Goal: Task Accomplishment & Management: Complete application form

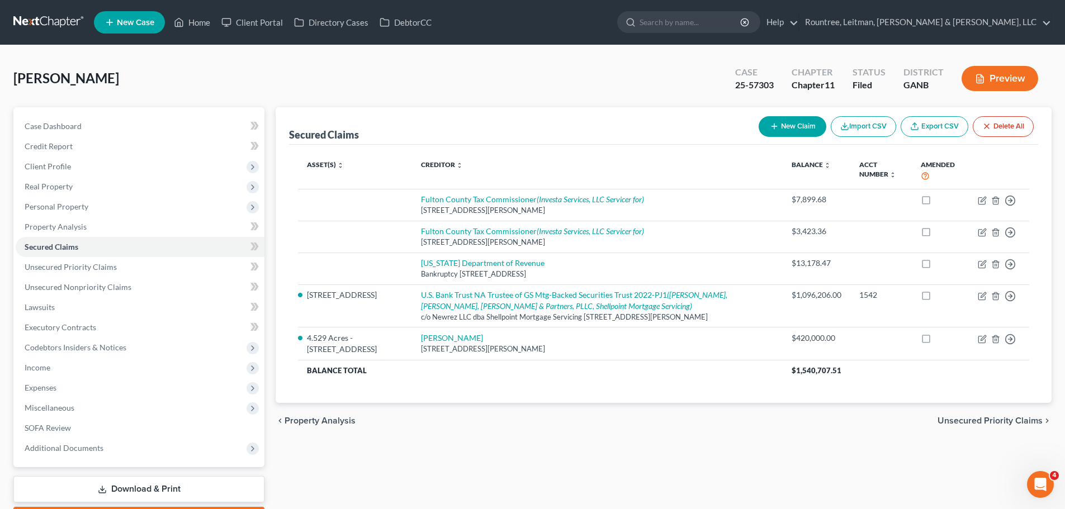
click at [51, 18] on link at bounding box center [49, 22] width 72 height 20
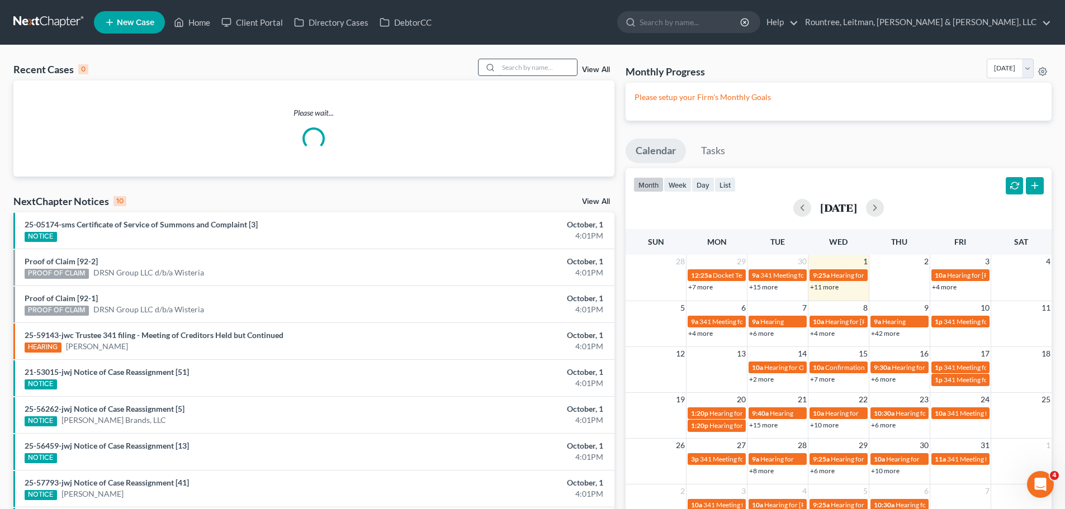
click at [507, 67] on input "search" at bounding box center [538, 67] width 78 height 16
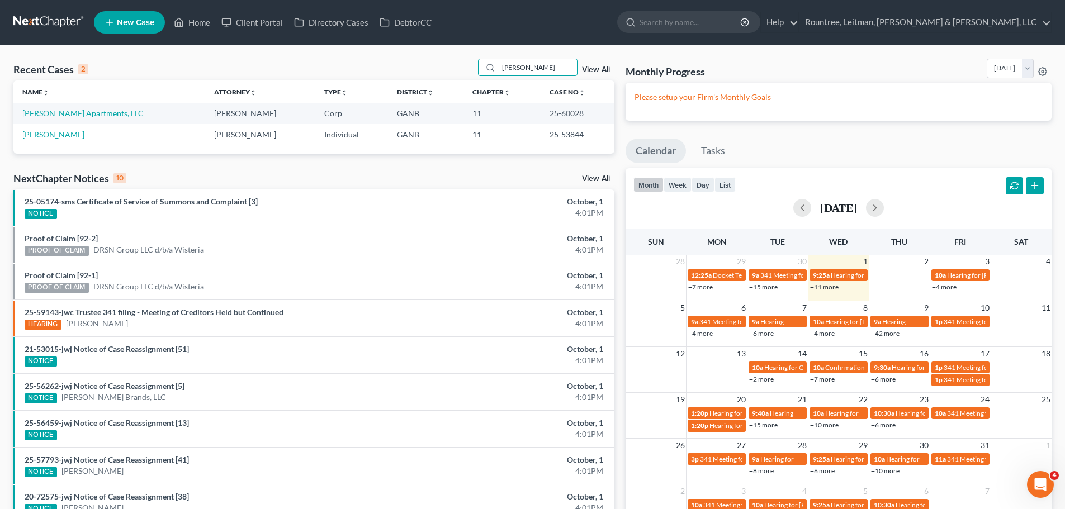
type input "oliver"
click at [73, 114] on link "Oliver Park Apartments, LLC" at bounding box center [82, 113] width 121 height 10
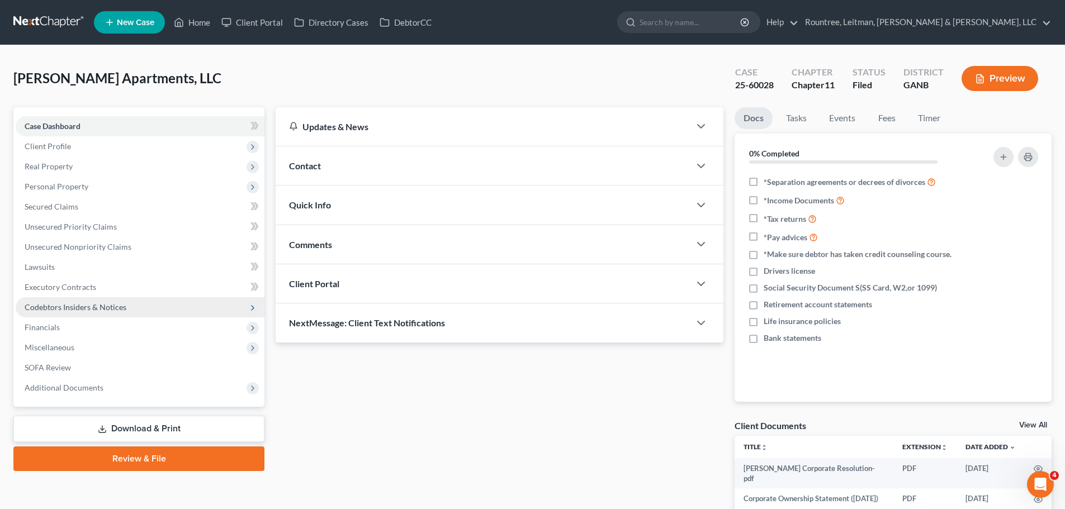
click at [59, 305] on span "Codebtors Insiders & Notices" at bounding box center [76, 307] width 102 height 10
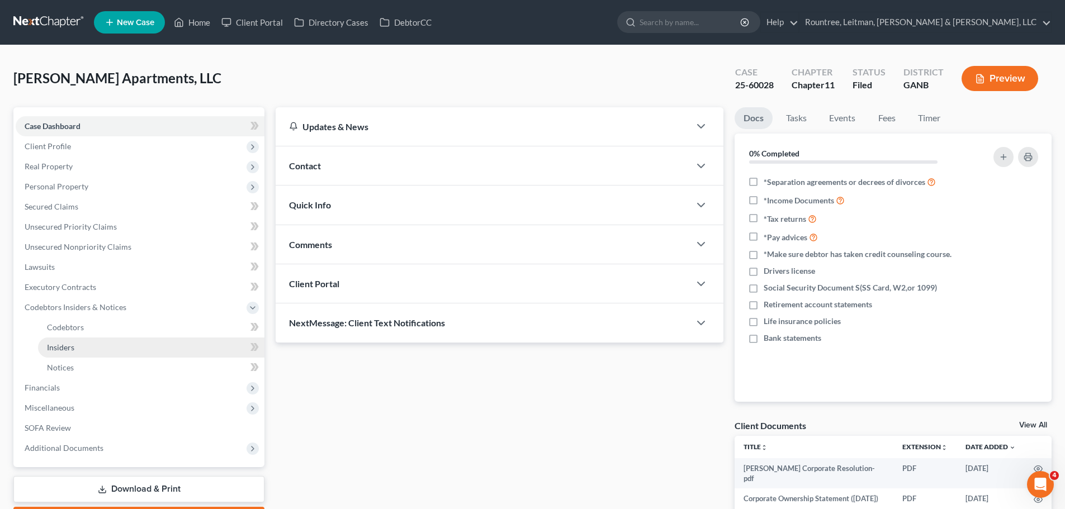
click at [64, 341] on link "Insiders" at bounding box center [151, 348] width 226 height 20
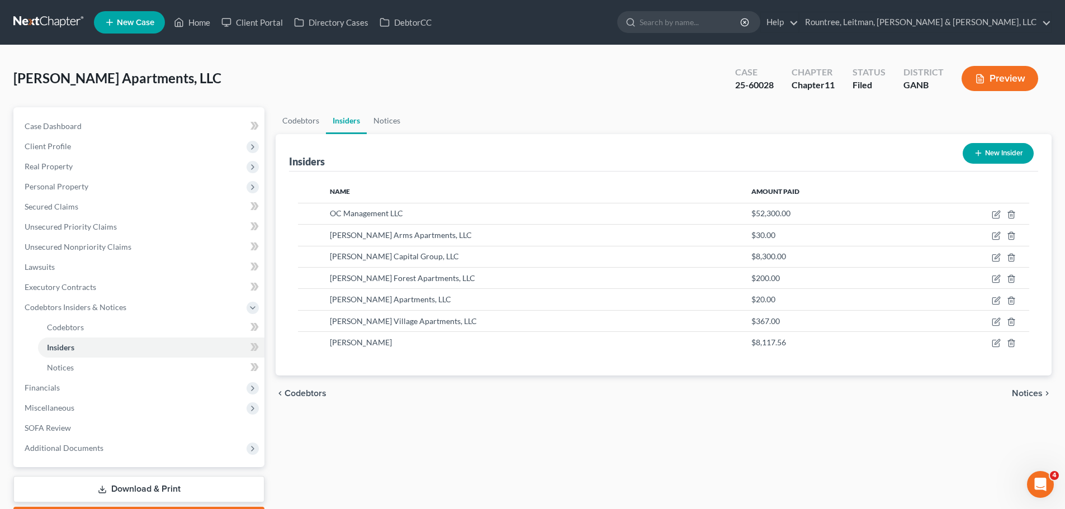
click at [159, 80] on span "Oliver Park Apartments, LLC" at bounding box center [117, 78] width 208 height 16
click at [210, 79] on div "Oliver Park Apartments, LLC Upgraded Case 25-60028 Chapter Chapter 11 Status Fi…" at bounding box center [532, 83] width 1038 height 49
click at [140, 78] on span "Oliver Park Apartments, LLC" at bounding box center [117, 78] width 208 height 16
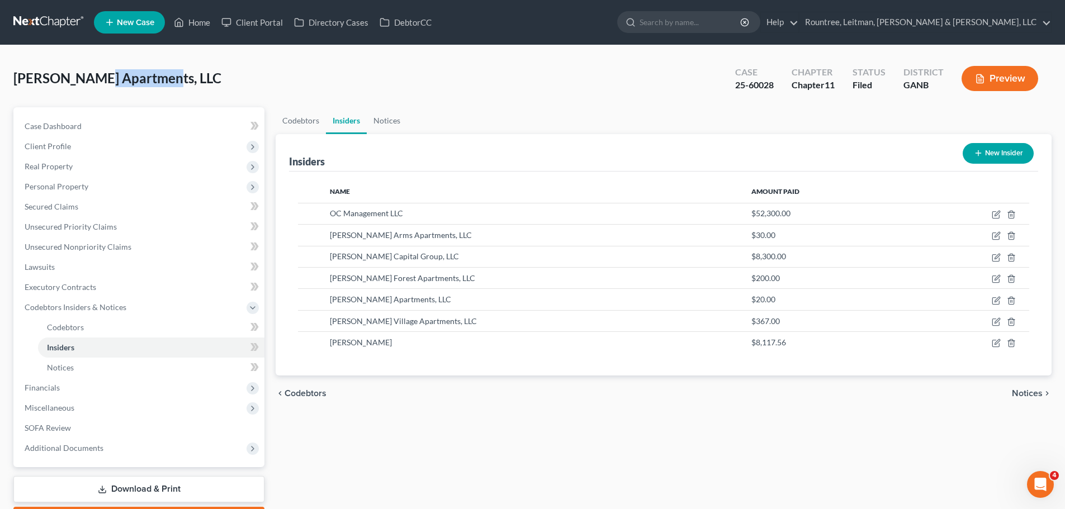
click at [140, 78] on span "Oliver Park Apartments, LLC" at bounding box center [117, 78] width 208 height 16
click at [246, 71] on div "Oliver Park Apartments, LLC Upgraded Case 25-60028 Chapter Chapter 11 Status Fi…" at bounding box center [532, 83] width 1038 height 49
click at [756, 84] on div "25-60028" at bounding box center [754, 85] width 39 height 13
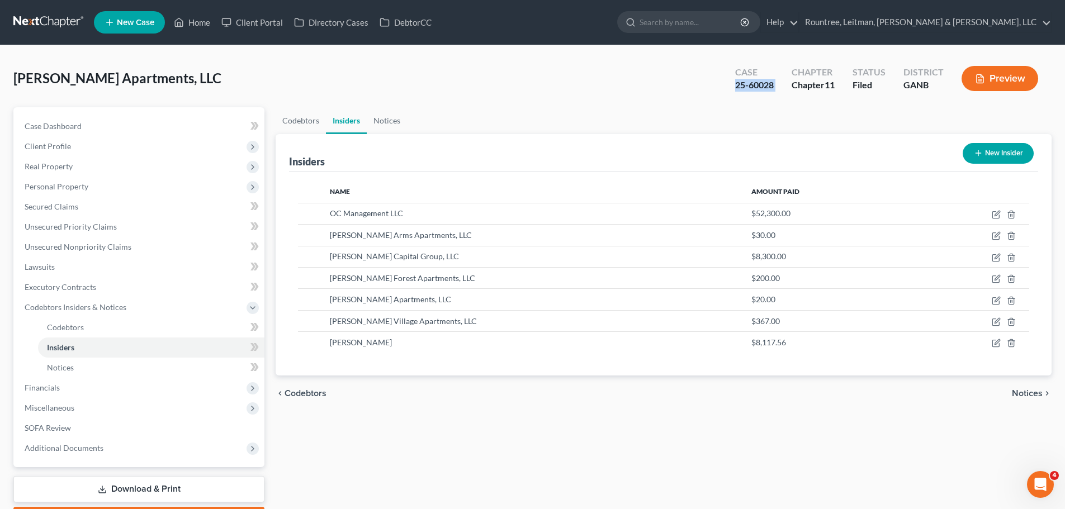
click at [756, 84] on div "25-60028" at bounding box center [754, 85] width 39 height 13
click at [800, 83] on div "Chapter 11" at bounding box center [812, 85] width 43 height 13
click at [803, 73] on div "Chapter" at bounding box center [812, 72] width 43 height 13
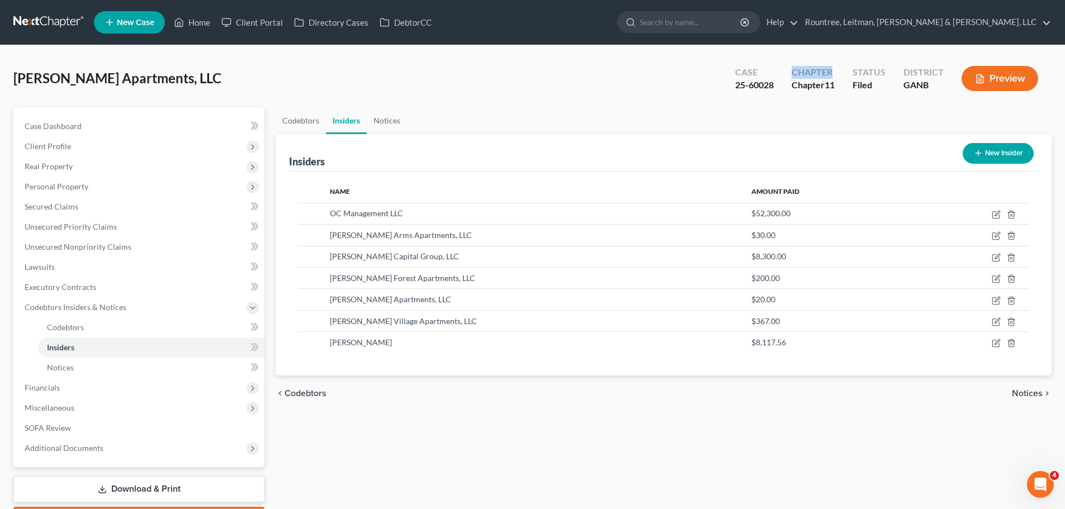
click at [803, 73] on div "Chapter" at bounding box center [812, 72] width 43 height 13
click at [158, 79] on span "Oliver Park Apartments, LLC" at bounding box center [117, 78] width 208 height 16
click at [223, 80] on div "Oliver Park Apartments, LLC Upgraded Case 25-60028 Chapter Chapter 11 Status Fi…" at bounding box center [532, 83] width 1038 height 49
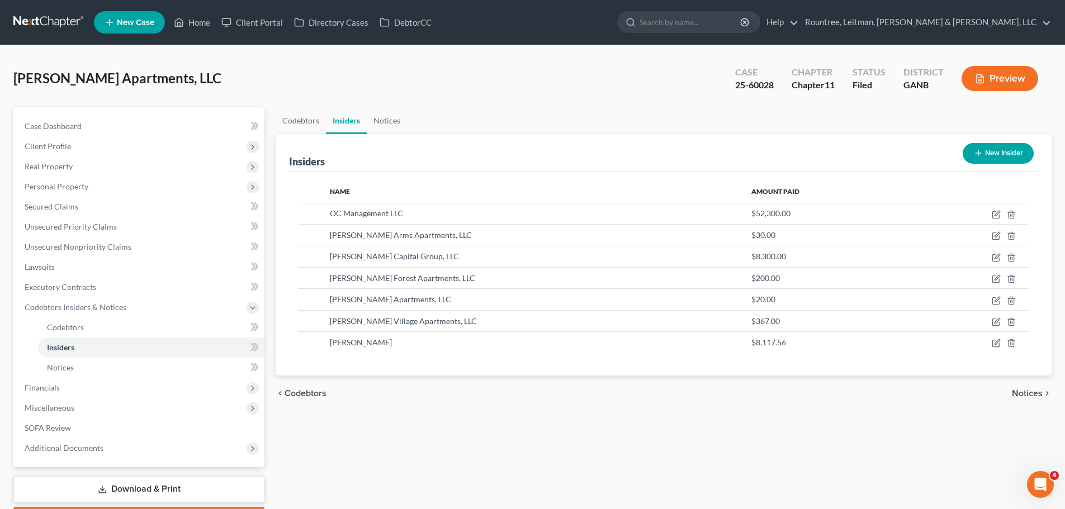
click at [132, 75] on span "Oliver Park Apartments, LLC" at bounding box center [117, 78] width 208 height 16
click at [226, 76] on div "Oliver Park Apartments, LLC Upgraded Case 25-60028 Chapter Chapter 11 Status Fi…" at bounding box center [532, 83] width 1038 height 49
click at [317, 159] on div "Insiders" at bounding box center [307, 161] width 36 height 13
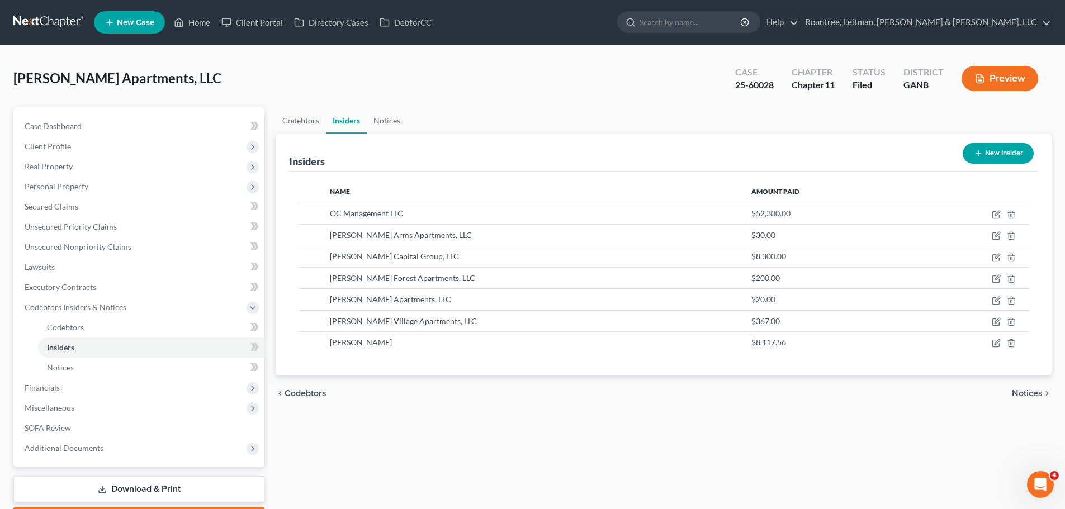
click at [315, 159] on div "Insiders" at bounding box center [307, 161] width 36 height 13
click at [397, 148] on div "Insiders New Insider" at bounding box center [663, 152] width 749 height 37
